Goal: Information Seeking & Learning: Learn about a topic

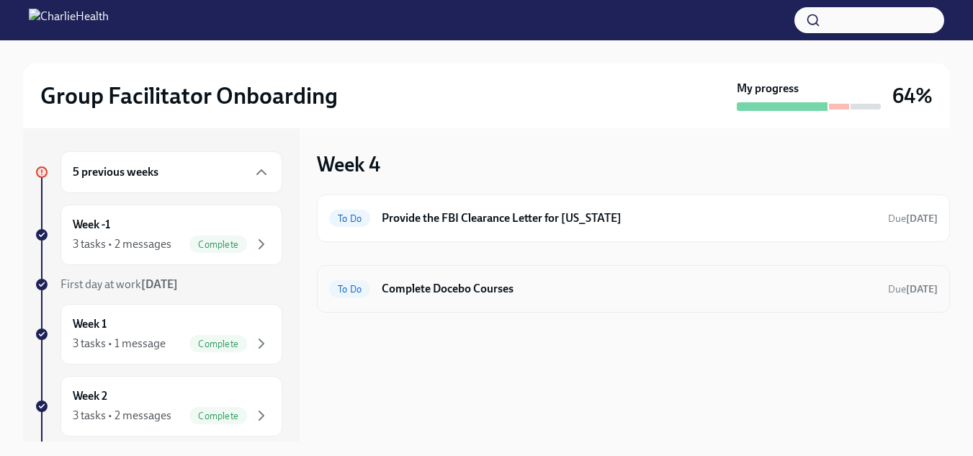
click at [733, 292] on h6 "Complete Docebo Courses" at bounding box center [629, 289] width 495 height 16
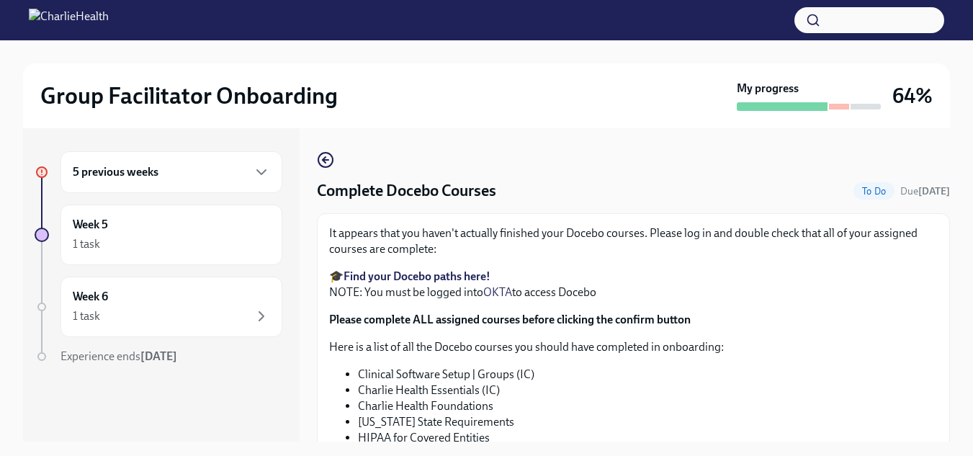
scroll to position [26, 0]
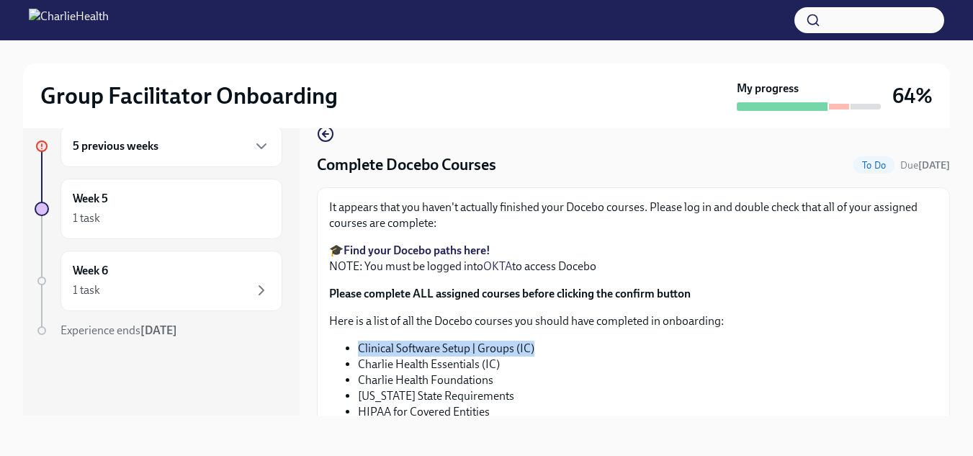
drag, startPoint x: 532, startPoint y: 348, endPoint x: 356, endPoint y: 348, distance: 175.7
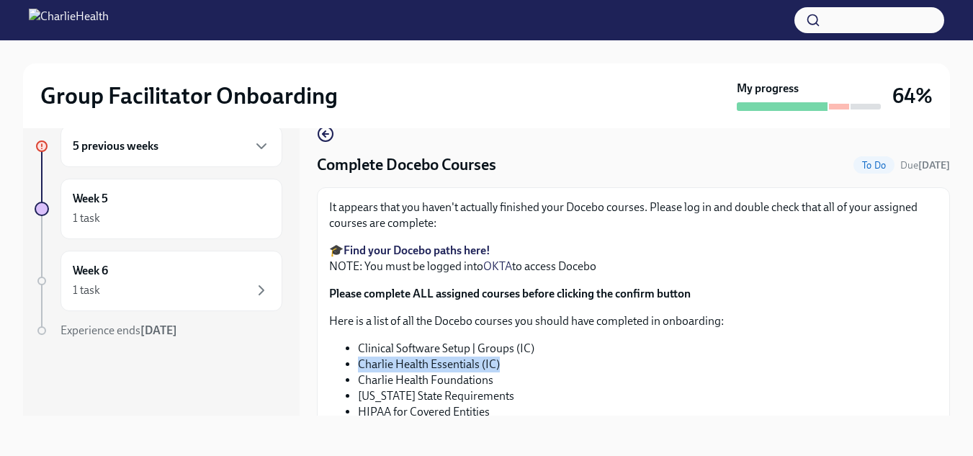
drag, startPoint x: 503, startPoint y: 366, endPoint x: 357, endPoint y: 365, distance: 146.2
copy li "Charlie Health Essentials (IC)"
drag, startPoint x: 497, startPoint y: 382, endPoint x: 358, endPoint y: 375, distance: 139.2
click at [358, 375] on li "Charlie Health Foundations" at bounding box center [648, 380] width 580 height 16
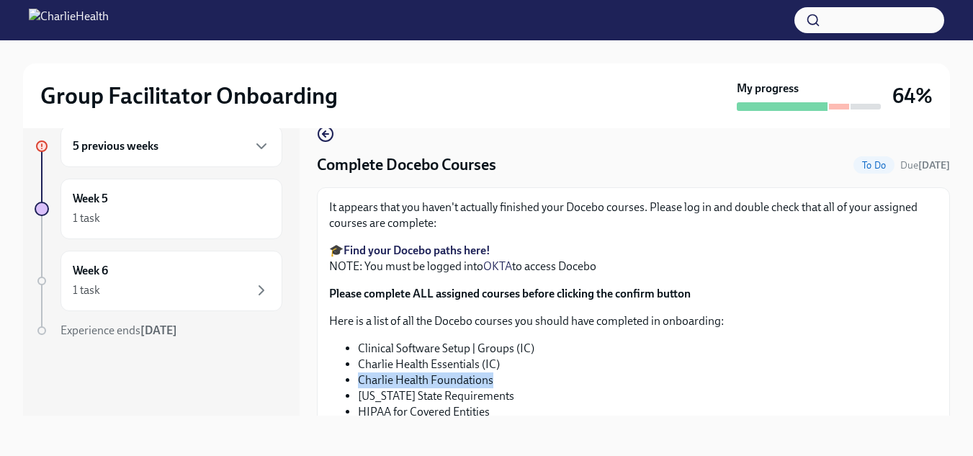
copy li "Charlie Health Foundations"
drag, startPoint x: 513, startPoint y: 400, endPoint x: 354, endPoint y: 391, distance: 159.4
copy li "[US_STATE] State Requirements"
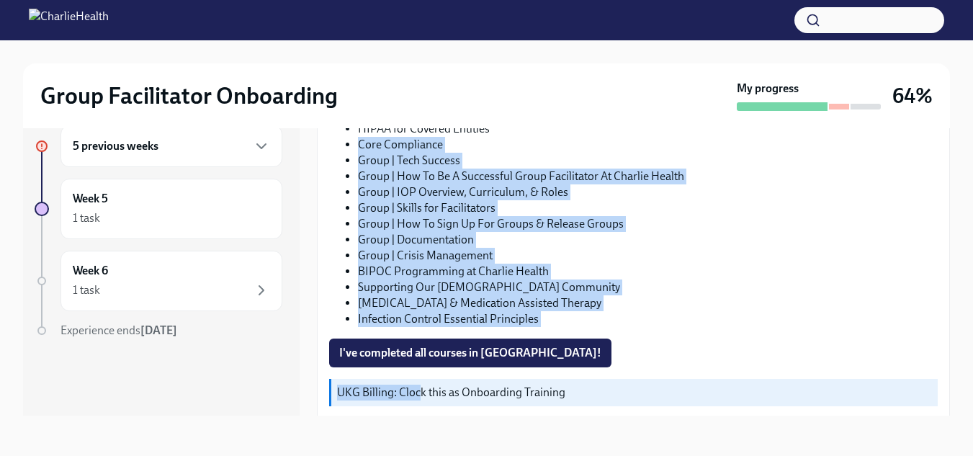
scroll to position [344, 0]
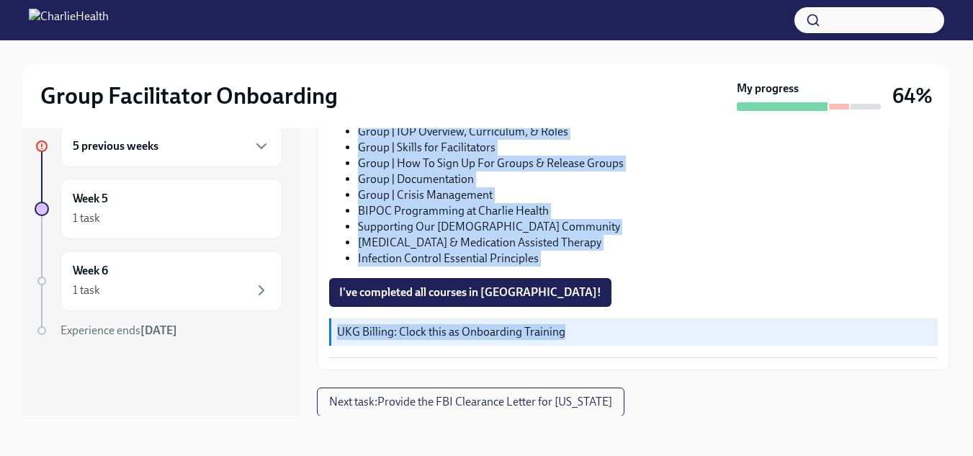
drag, startPoint x: 502, startPoint y: 413, endPoint x: 418, endPoint y: 415, distance: 84.3
click at [418, 415] on div "5 previous weeks Week 5 1 task Week 6 1 task Experience ends [DATE] Complete Do…" at bounding box center [486, 270] width 927 height 336
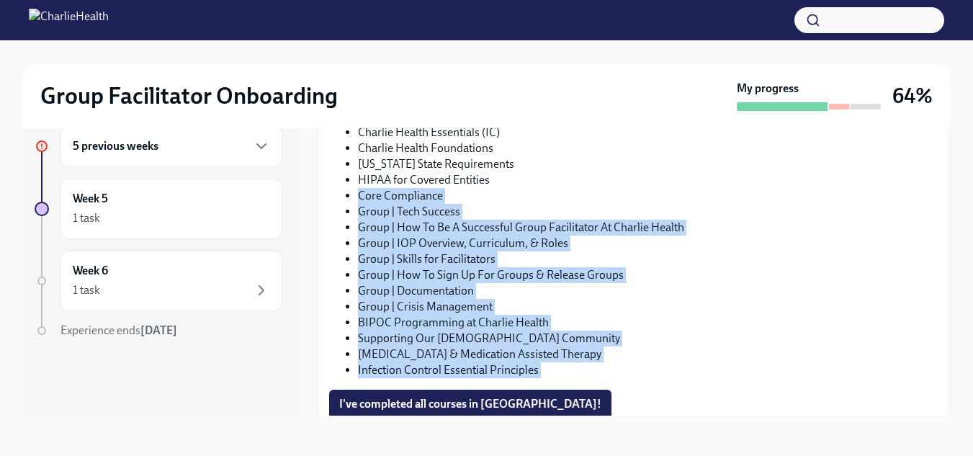
scroll to position [230, 0]
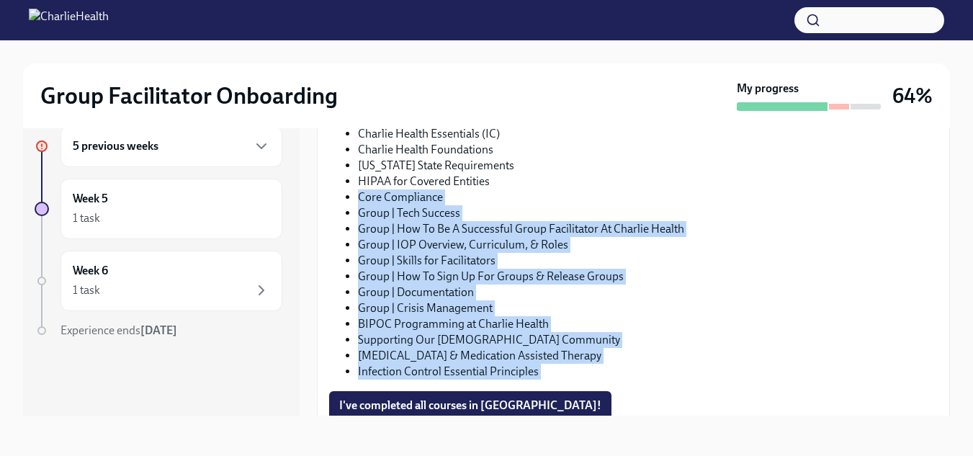
click at [519, 179] on li "HIPAA for Covered Entities" at bounding box center [648, 182] width 580 height 16
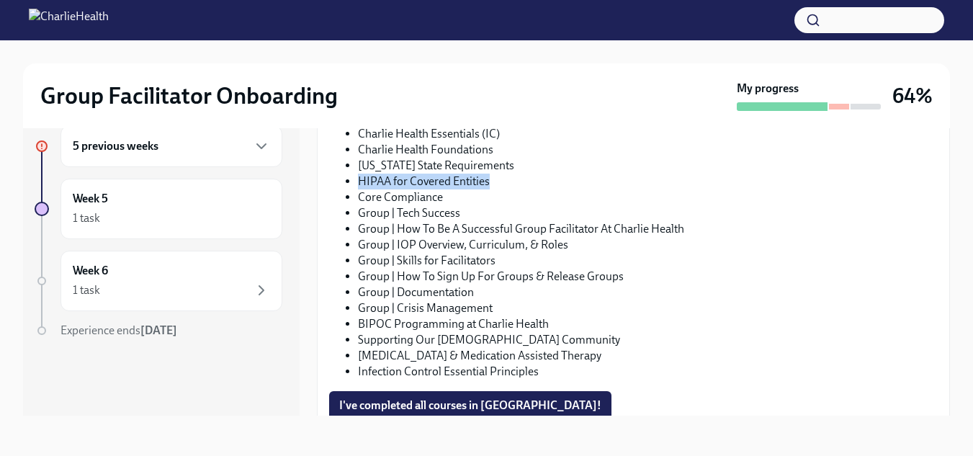
drag, startPoint x: 490, startPoint y: 184, endPoint x: 358, endPoint y: 180, distance: 132.6
click at [358, 180] on li "HIPAA for Covered Entities" at bounding box center [648, 182] width 580 height 16
copy li "HIPAA for Covered Entities"
drag, startPoint x: 453, startPoint y: 200, endPoint x: 356, endPoint y: 199, distance: 96.5
click at [356, 199] on ul "Clinical Software Setup | Groups (IC) Charlie Health Essentials (IC) Charlie He…" at bounding box center [633, 244] width 608 height 269
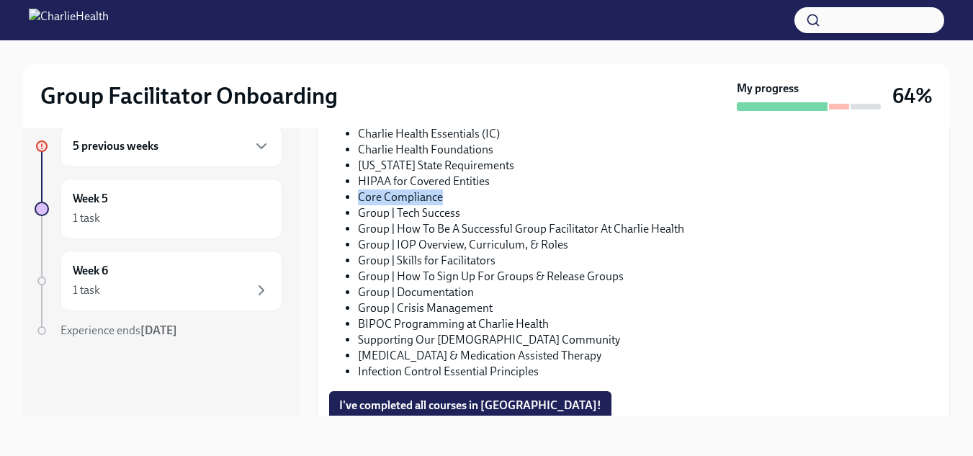
copy li "Core Compliance"
click at [356, 199] on ul "Clinical Software Setup | Groups (IC) Charlie Health Essentials (IC) Charlie He…" at bounding box center [633, 244] width 608 height 269
